Goal: Find specific page/section: Find specific page/section

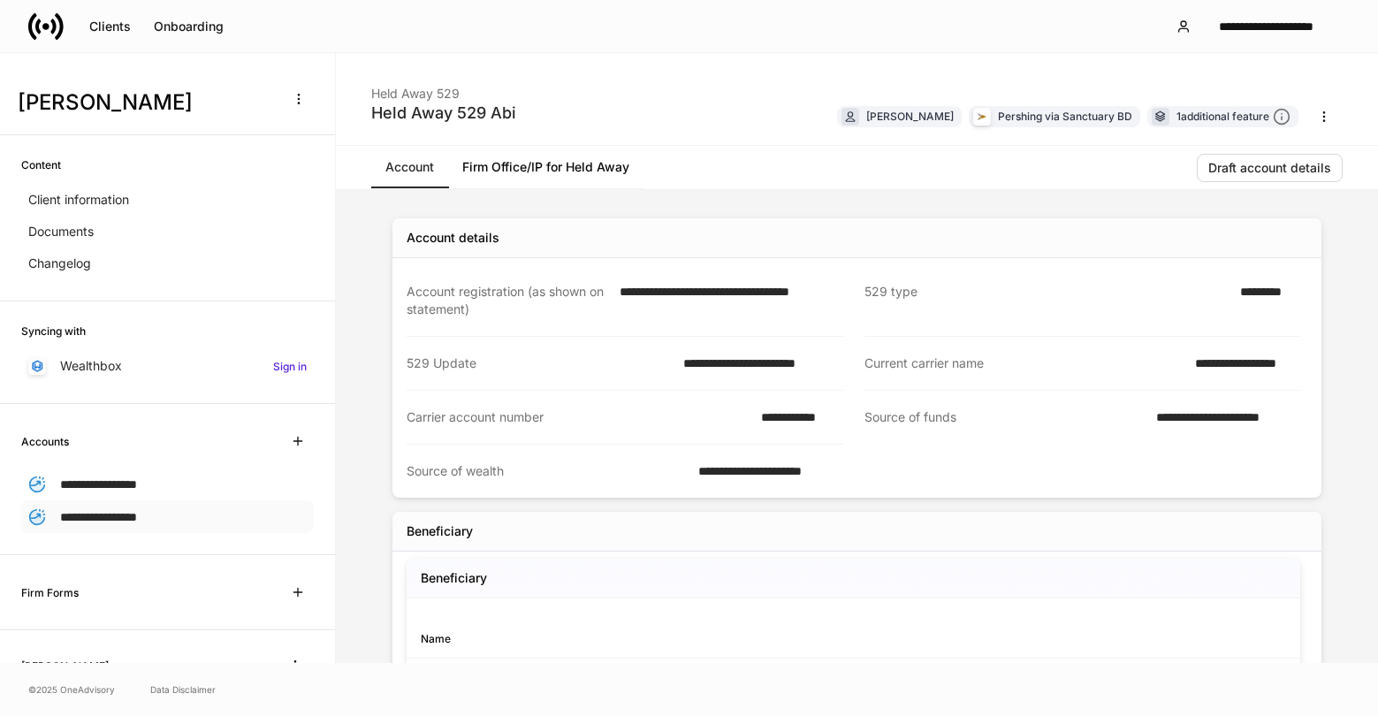
click at [87, 515] on span "**********" at bounding box center [98, 517] width 77 height 12
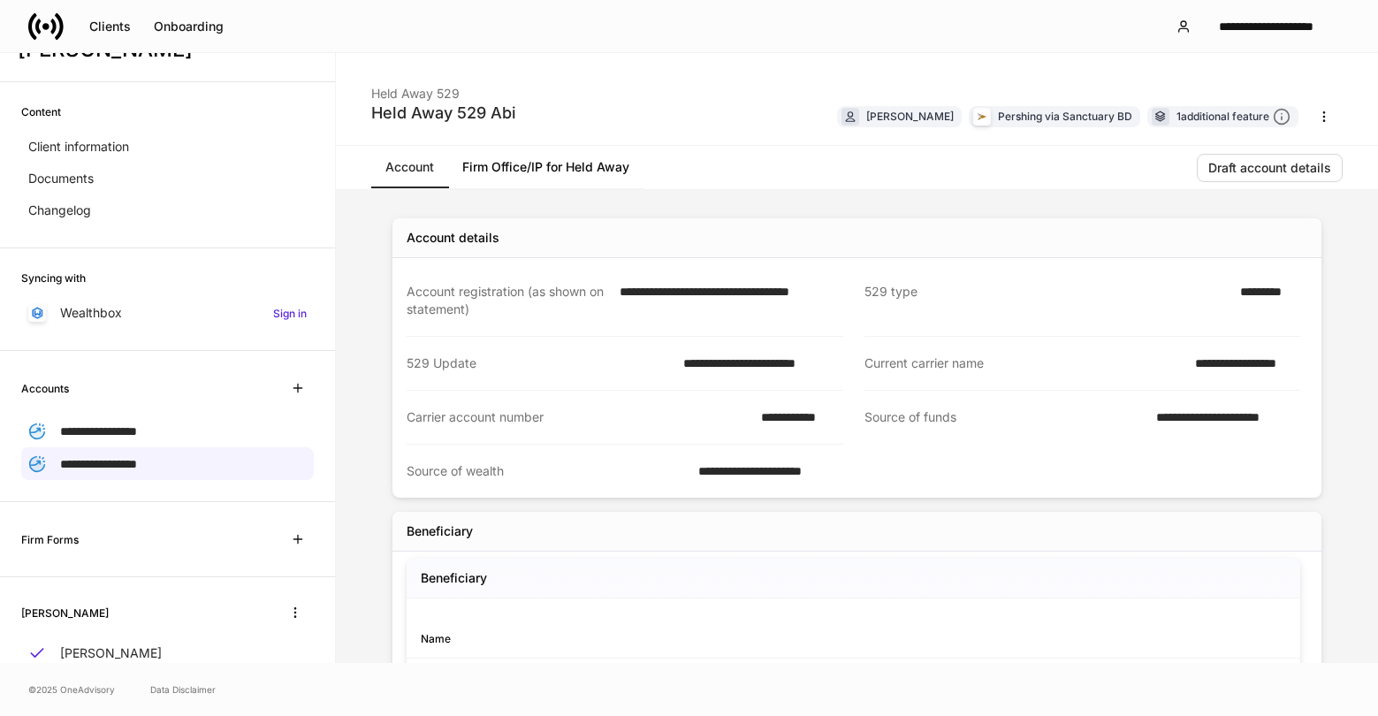
scroll to position [108, 0]
